Goal: Information Seeking & Learning: Compare options

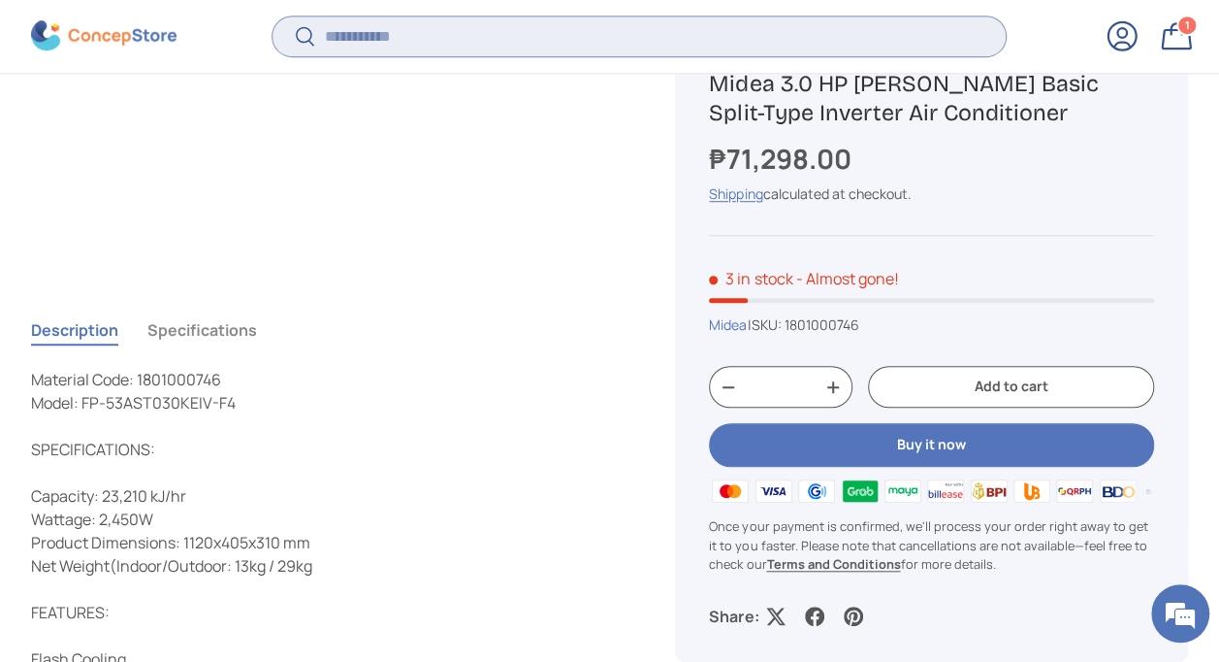
click at [413, 42] on input "Search" at bounding box center [639, 36] width 733 height 40
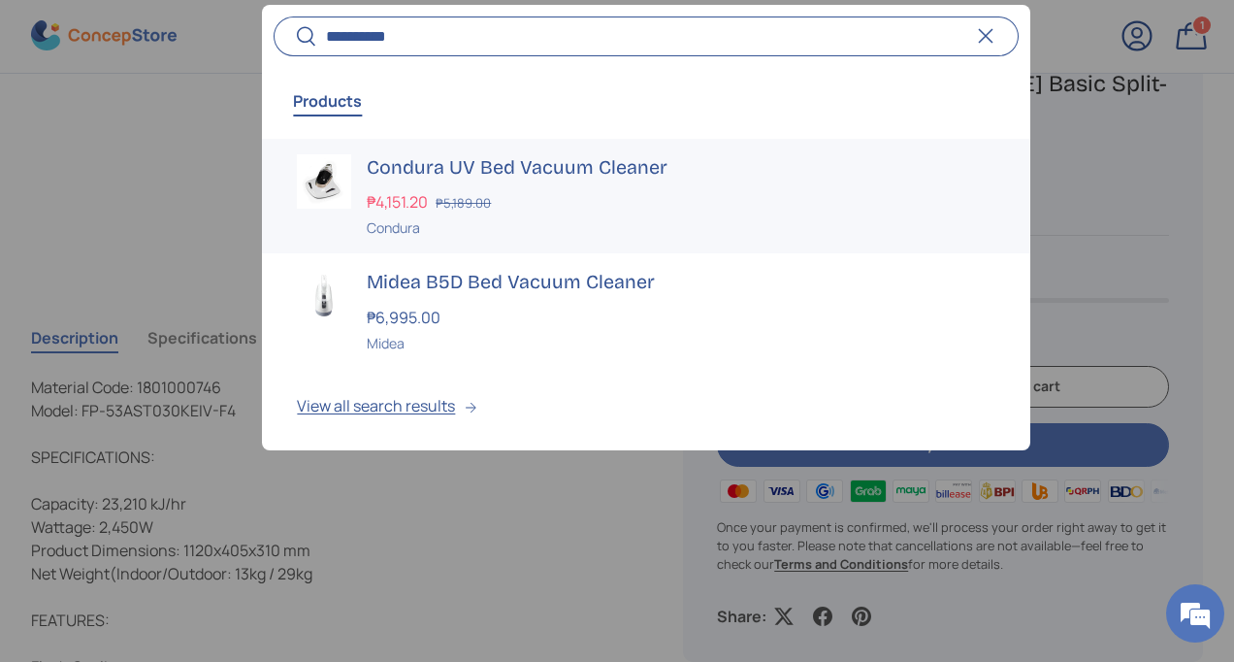
type input "**********"
click at [574, 203] on div "₱4,151.20 ₱5,189.00" at bounding box center [681, 201] width 628 height 23
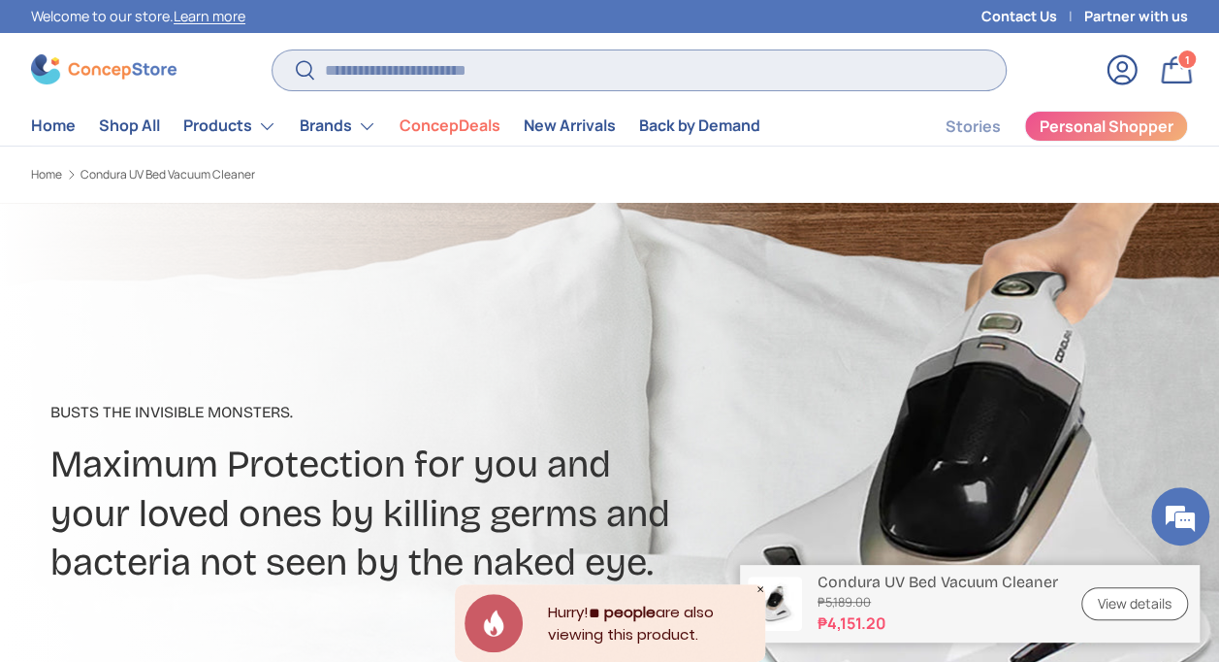
click at [501, 68] on input "Search" at bounding box center [639, 70] width 733 height 40
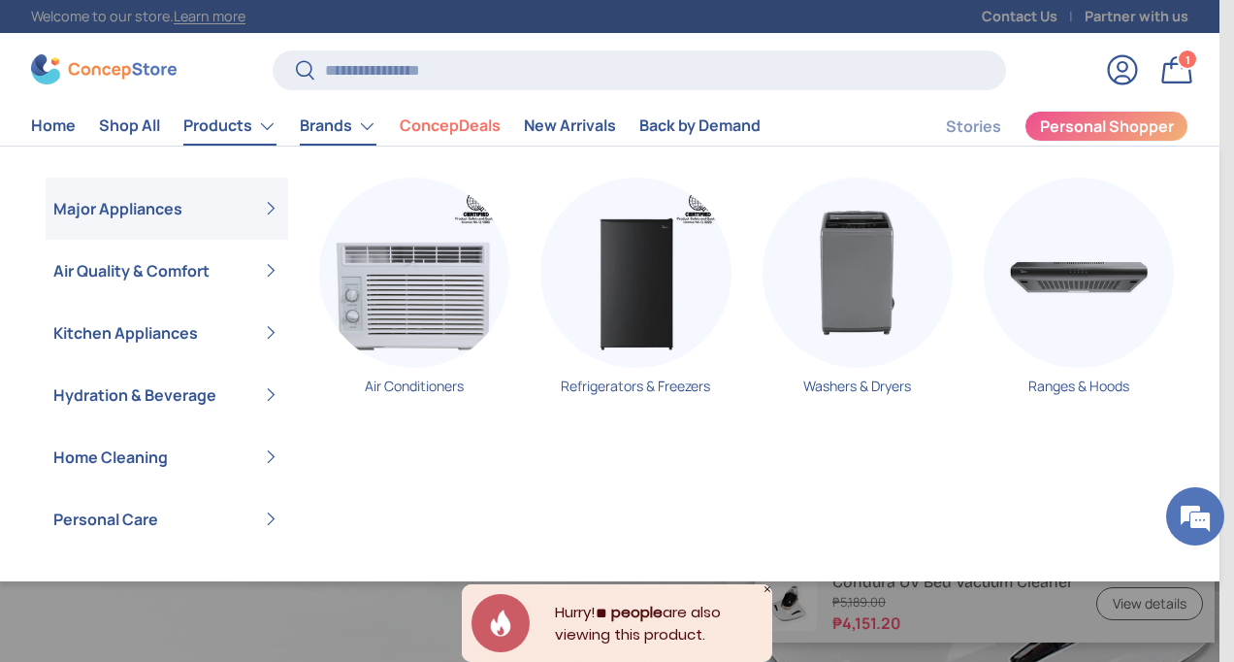
click at [328, 121] on link "Brands" at bounding box center [338, 126] width 77 height 39
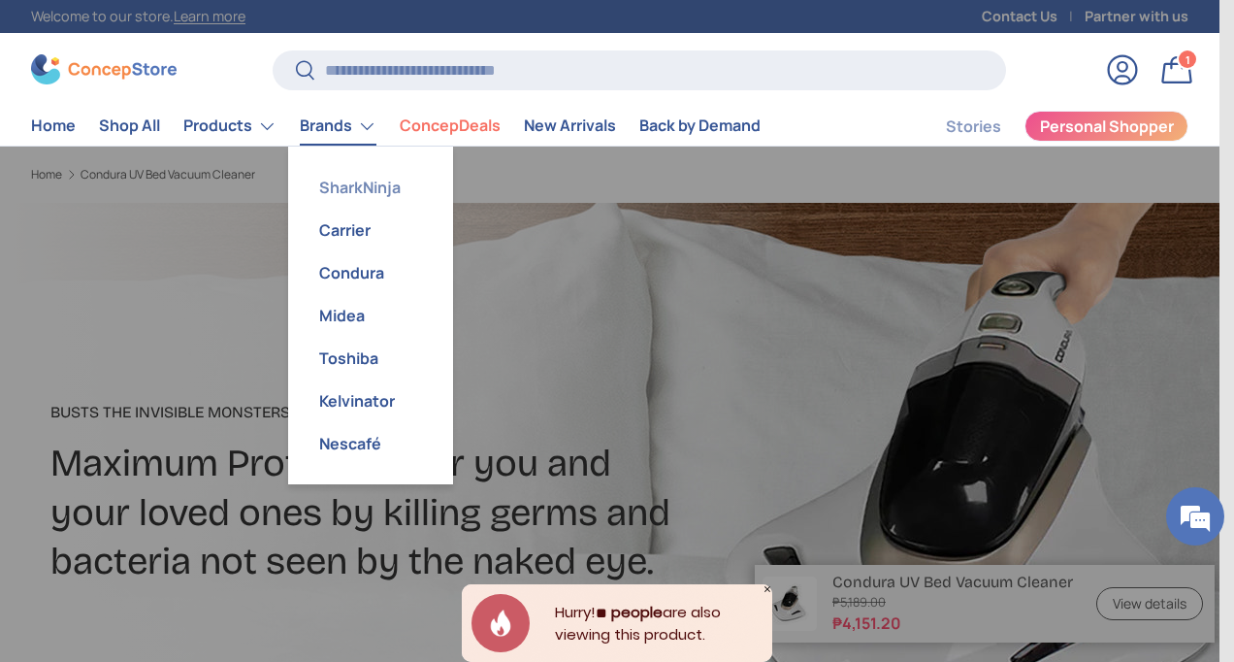
click at [383, 188] on link "SharkNinja" at bounding box center [371, 187] width 142 height 43
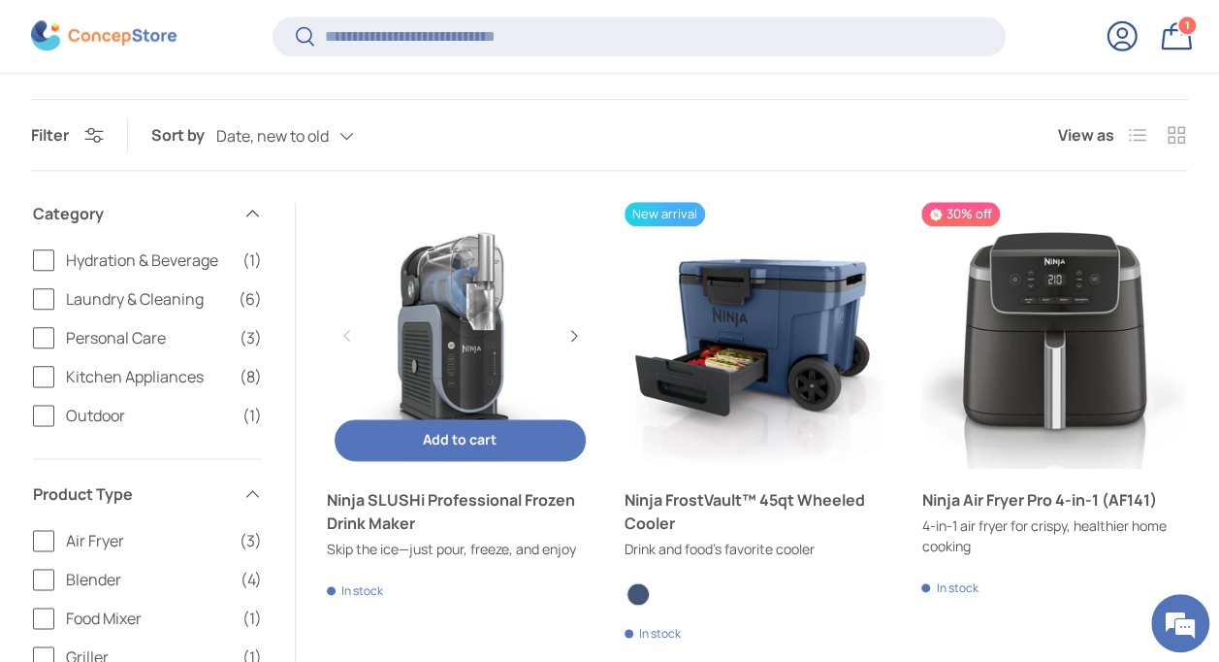
scroll to position [1062, 0]
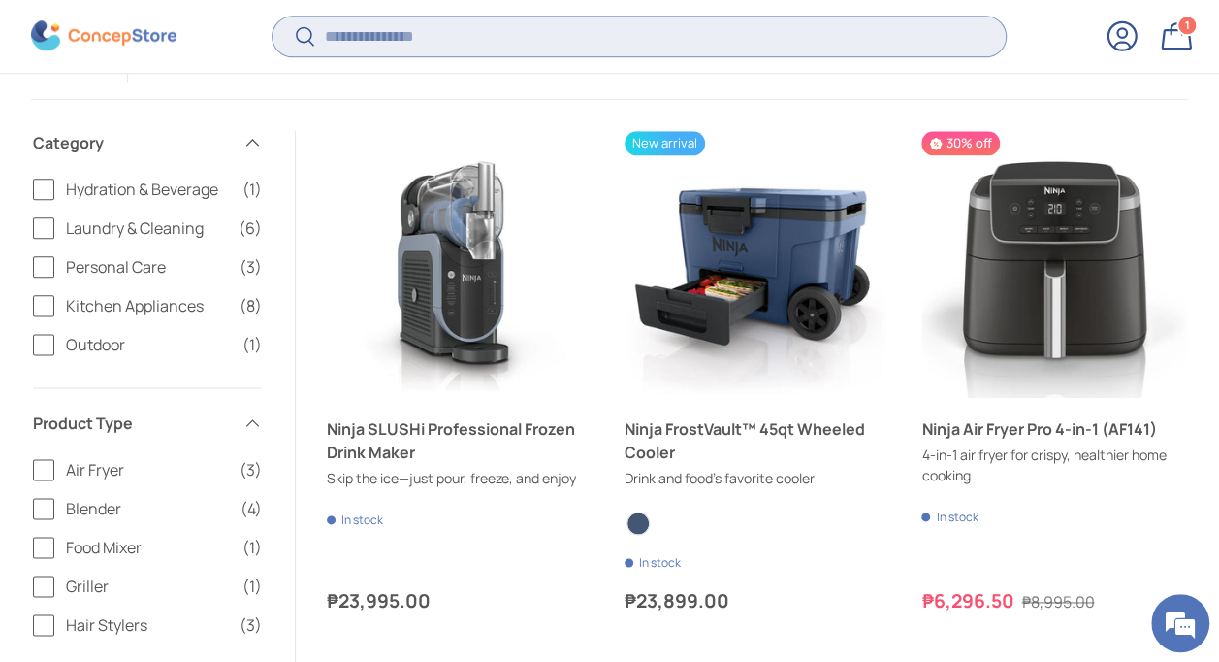
click at [561, 39] on input "Search" at bounding box center [639, 36] width 733 height 40
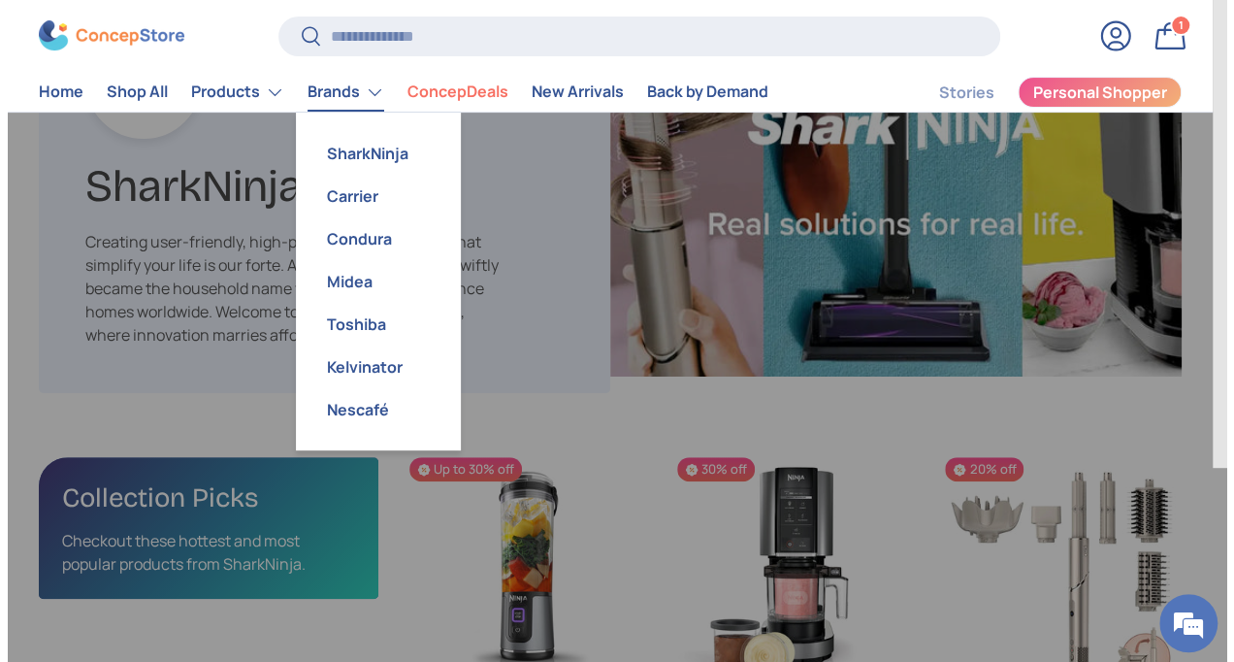
scroll to position [4158, 6033]
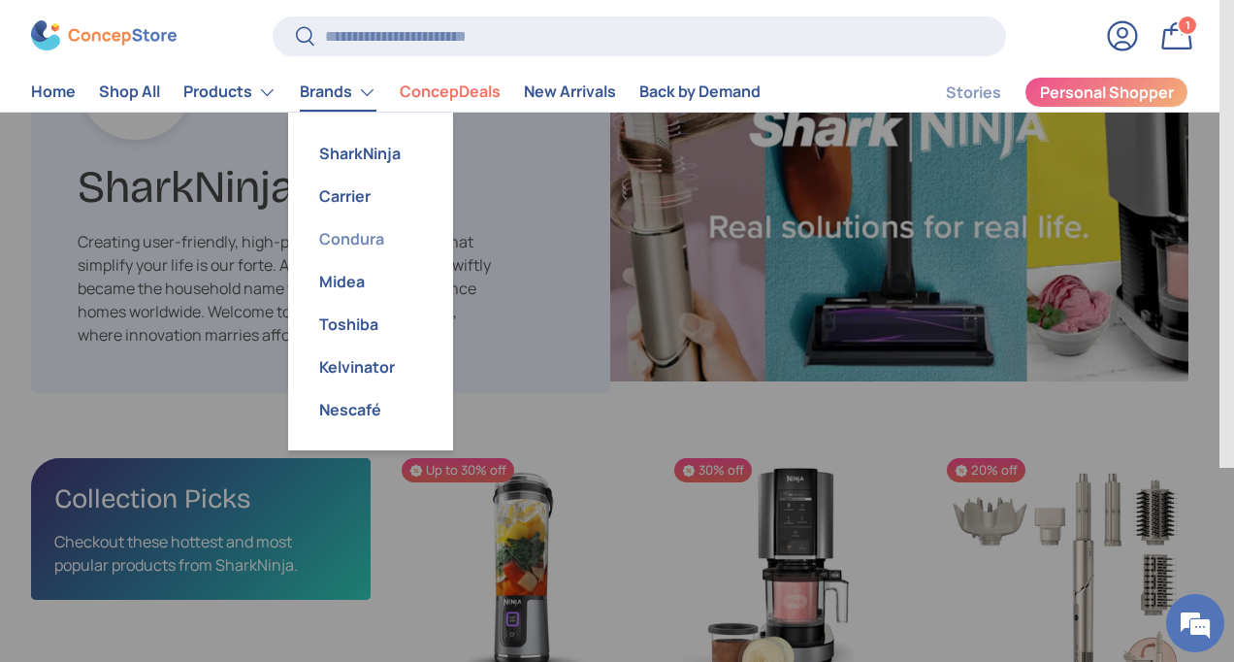
click at [356, 243] on link "Condura" at bounding box center [371, 238] width 142 height 43
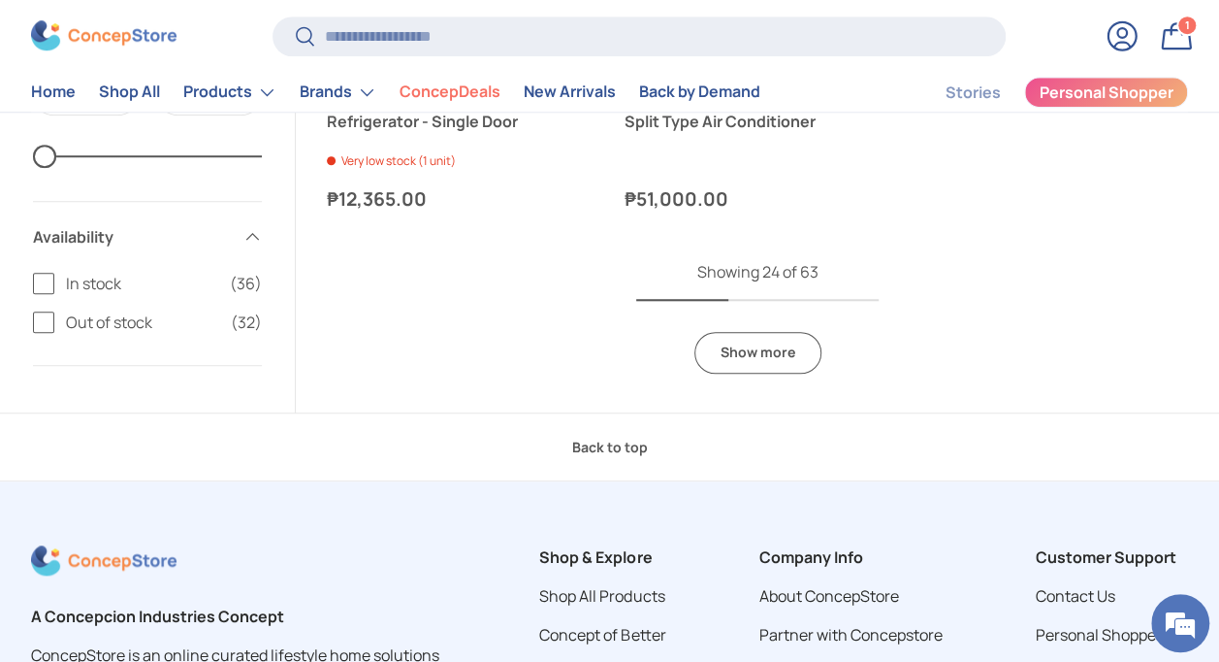
scroll to position [4365, 0]
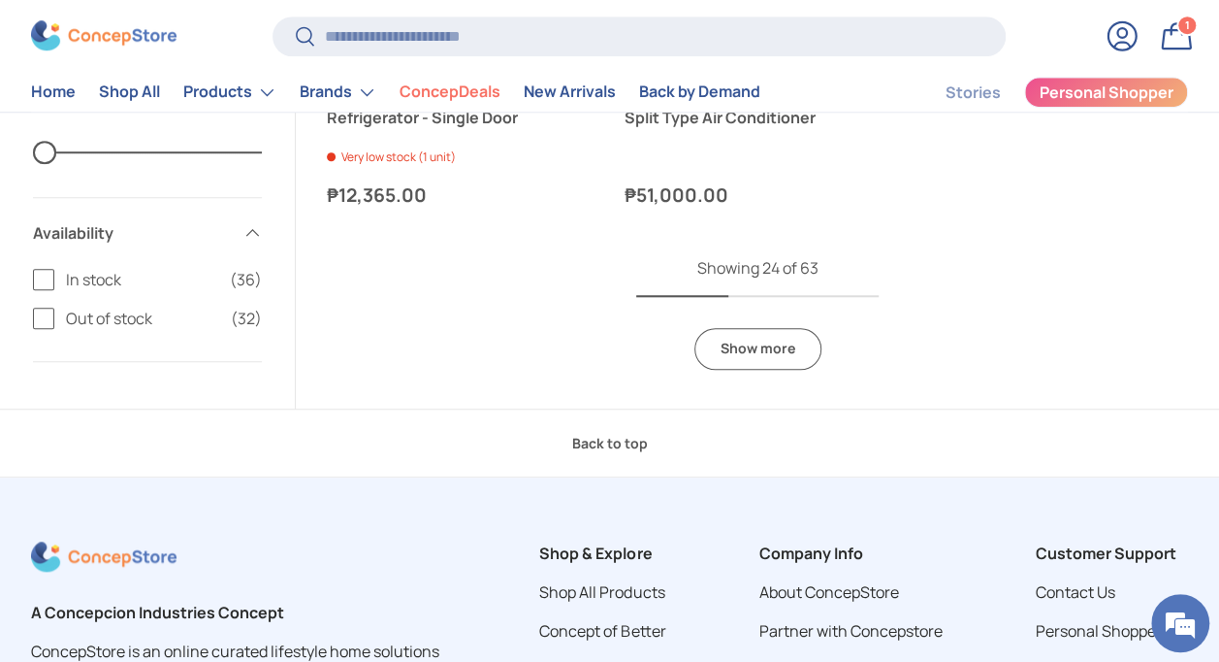
click at [722, 331] on link "Show more" at bounding box center [758, 349] width 127 height 42
click at [443, 33] on input "Search" at bounding box center [639, 36] width 733 height 40
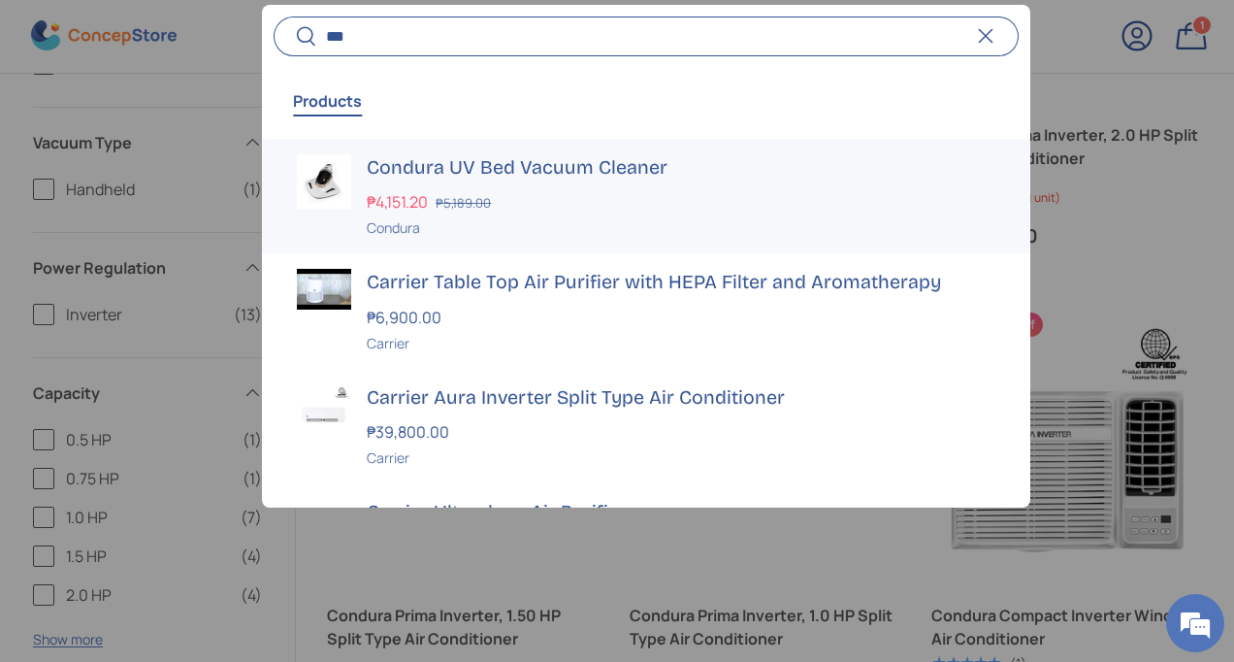
scroll to position [0, 0]
drag, startPoint x: 427, startPoint y: 33, endPoint x: 221, endPoint y: -15, distance: 211.1
click at [221, 0] on html "Skip to content Welcome to our store. Learn more Contact Us Partner with us Sea…" at bounding box center [617, 459] width 1234 height 9648
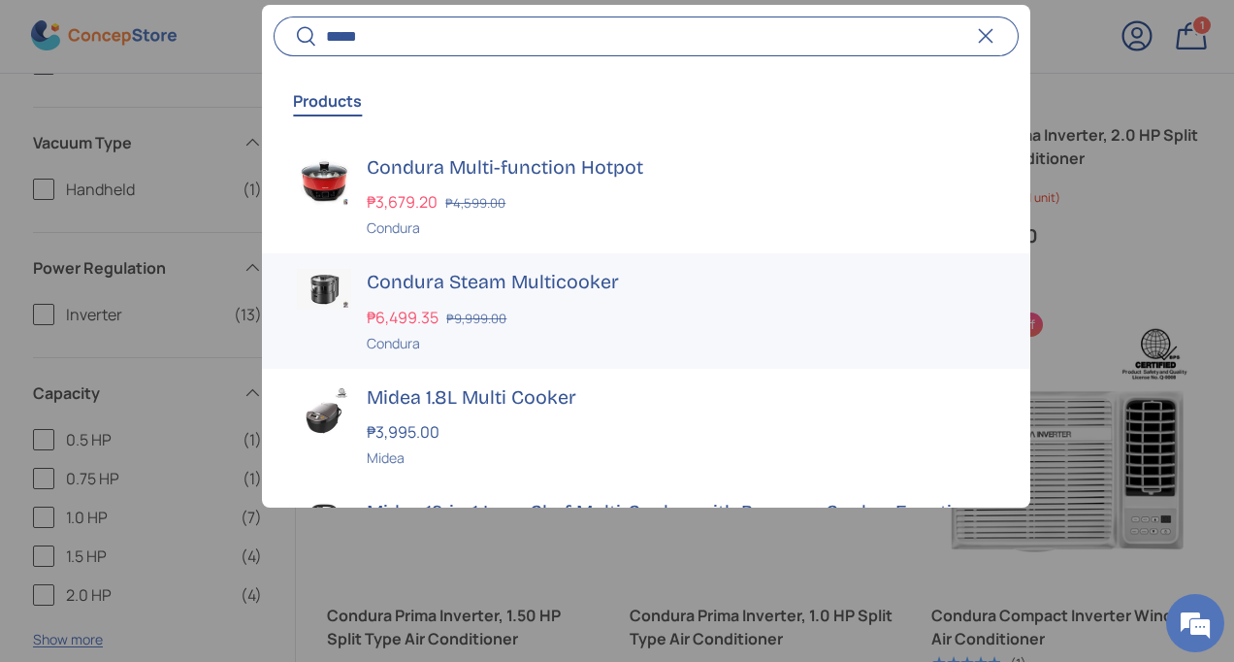
type input "*****"
click at [549, 316] on div "₱6,499.35 ₱9,999.00" at bounding box center [681, 317] width 628 height 23
